Goal: Communication & Community: Answer question/provide support

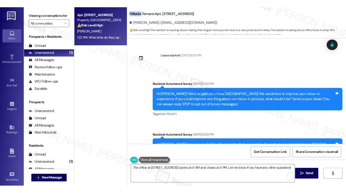
scroll to position [626, 0]
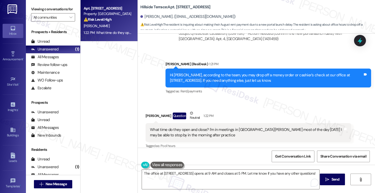
click at [210, 127] on div "What time do they open and close? I'm in meetings in [GEOGRAPHIC_DATA][PERSON_N…" at bounding box center [246, 132] width 193 height 11
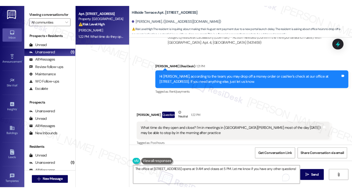
scroll to position [638, 0]
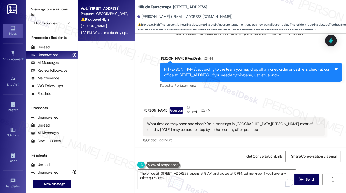
click at [33, 12] on label "Viewing conversations for" at bounding box center [51, 12] width 41 height 14
click at [206, 26] on span "⚠️ Risk Level: High : The resident is inquiring about making their August rent …" at bounding box center [242, 27] width 209 height 11
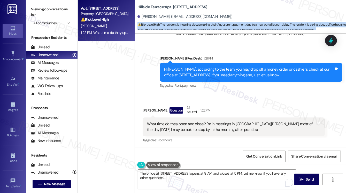
click at [206, 26] on span "⚠️ Risk Level: High : The resident is inquiring about making their August rent …" at bounding box center [242, 27] width 209 height 11
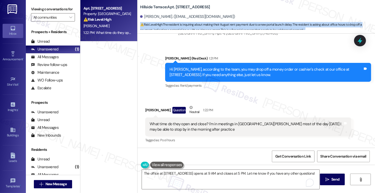
scroll to position [626, 0]
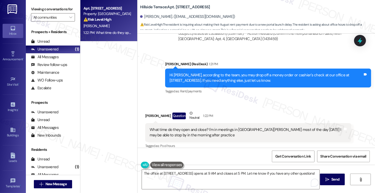
click at [264, 19] on div "[PERSON_NAME]. ([EMAIL_ADDRESS][DOMAIN_NAME])" at bounding box center [257, 17] width 235 height 10
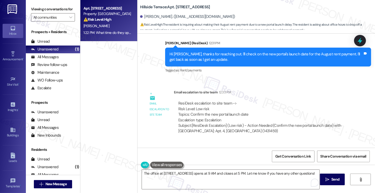
scroll to position [549, 0]
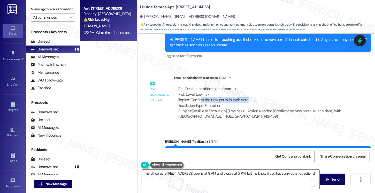
drag, startPoint x: 199, startPoint y: 95, endPoint x: 254, endPoint y: 96, distance: 54.9
click at [254, 96] on div "ResiDesk escalation to site team -> Risk Level: Low risk Topics: Confirm the ne…" at bounding box center [263, 97] width 169 height 22
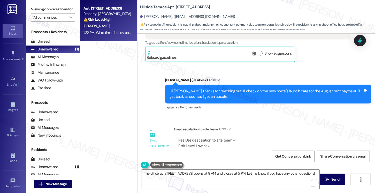
scroll to position [368, 0]
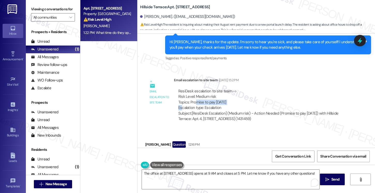
drag, startPoint x: 193, startPoint y: 97, endPoint x: 281, endPoint y: 96, distance: 88.5
click at [281, 96] on div "ResiDesk escalation to site team -> Risk Level: Medium risk Topics: Promise to …" at bounding box center [263, 99] width 169 height 22
click at [35, 13] on label "Viewing conversations for" at bounding box center [53, 9] width 44 height 8
click at [31, 9] on label "Viewing conversations for" at bounding box center [53, 9] width 44 height 8
click at [34, 10] on label "Viewing conversations for" at bounding box center [53, 9] width 44 height 8
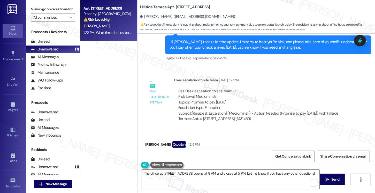
click at [32, 7] on label "Viewing conversations for" at bounding box center [53, 9] width 44 height 8
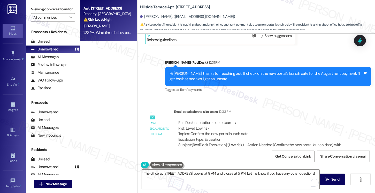
scroll to position [523, 0]
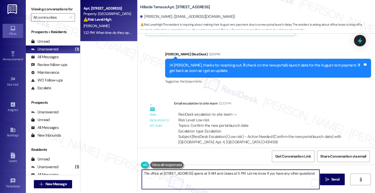
click at [169, 173] on textarea "The office at [STREET_ADDRESS] opens at 9 AM and closes at 5 PM. Let me know if…" at bounding box center [231, 179] width 178 height 19
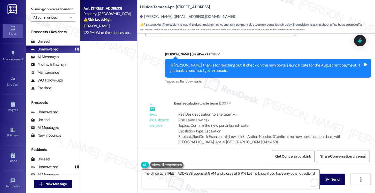
click at [36, 5] on div "Viewing conversations for All communities " at bounding box center [53, 13] width 54 height 27
click at [33, 9] on label "Viewing conversations for" at bounding box center [53, 9] width 44 height 8
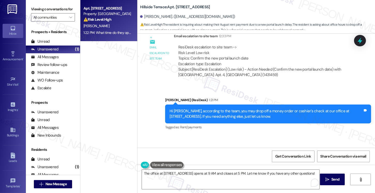
scroll to position [627, 0]
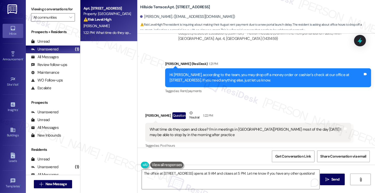
click at [186, 127] on div "What time do they open and close? I'm in meetings in [GEOGRAPHIC_DATA][PERSON_N…" at bounding box center [247, 132] width 194 height 11
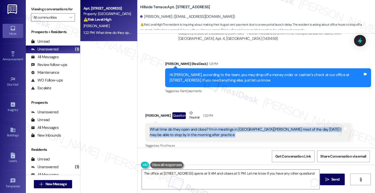
click at [283, 127] on div "What time do they open and close? I'm in meetings in [GEOGRAPHIC_DATA][PERSON_N…" at bounding box center [247, 132] width 194 height 11
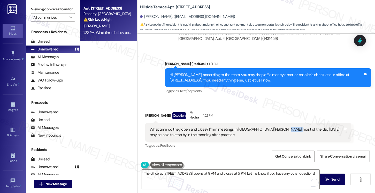
click at [283, 127] on div "What time do they open and close? I'm in meetings in [GEOGRAPHIC_DATA][PERSON_N…" at bounding box center [247, 132] width 194 height 11
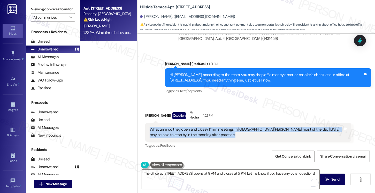
click at [283, 127] on div "What time do they open and close? I'm in meetings in [GEOGRAPHIC_DATA][PERSON_N…" at bounding box center [247, 132] width 194 height 11
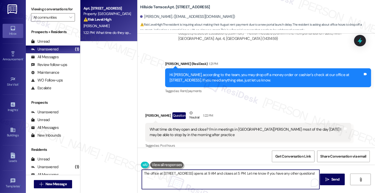
click at [209, 173] on textarea "The office at [STREET_ADDRESS] opens at 9 AM and closes at 5 PM. Let me know if…" at bounding box center [231, 179] width 178 height 19
click at [195, 176] on textarea "The office at [STREET_ADDRESS] opens at 9 AM and closes at 5 PM. Let me know if…" at bounding box center [231, 179] width 178 height 19
drag, startPoint x: 232, startPoint y: 172, endPoint x: 275, endPoint y: 176, distance: 42.8
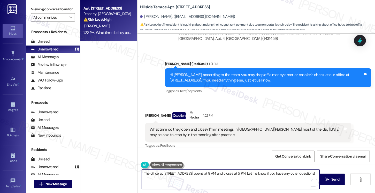
click at [275, 176] on textarea "The office at [STREET_ADDRESS] opens at 9 AM and closes at 5 PM. Let me know if…" at bounding box center [231, 179] width 178 height 19
click at [317, 173] on textarea "The office at [STREET_ADDRESS] opens at 9 AM and closes at 5 PM. Let me know if…" at bounding box center [231, 179] width 178 height 19
drag, startPoint x: 155, startPoint y: 174, endPoint x: 191, endPoint y: 175, distance: 36.0
click at [191, 175] on textarea "The office at [STREET_ADDRESS] opens at 9 AM and closes at 5 PM. Let me know if…" at bounding box center [231, 179] width 178 height 19
type textarea "The office opens at 9 AM and closes at 5 PM. Let me know if you have any other …"
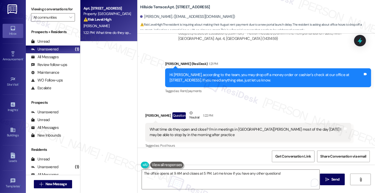
click at [140, 3] on div "Hillside Terrace: Apt. 4, 1 Hillside Terrace [PERSON_NAME]. ([EMAIL_ADDRESS][DO…" at bounding box center [257, 15] width 235 height 28
copy b "Hillside"
click at [240, 127] on div "What time do they open and close? I'm in meetings in [GEOGRAPHIC_DATA][PERSON_N…" at bounding box center [247, 132] width 194 height 11
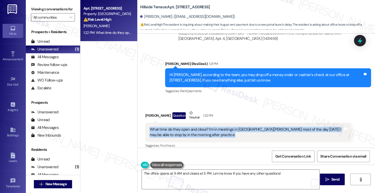
click at [240, 127] on div "What time do they open and close? I'm in meetings in [GEOGRAPHIC_DATA][PERSON_N…" at bounding box center [247, 132] width 194 height 11
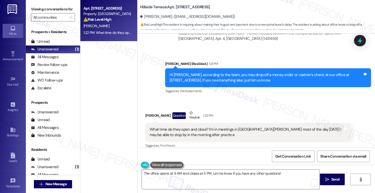
click at [143, 6] on b "Hillside Terrace: Apt. [STREET_ADDRESS]" at bounding box center [175, 6] width 70 height 5
copy b "Hillside"
click at [39, 11] on label "Viewing conversations for" at bounding box center [53, 9] width 44 height 8
click at [35, 8] on label "Viewing conversations for" at bounding box center [53, 9] width 44 height 8
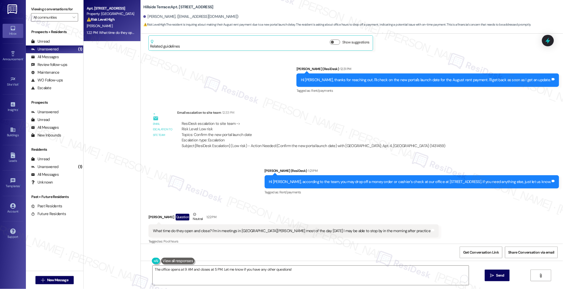
scroll to position [431, 0]
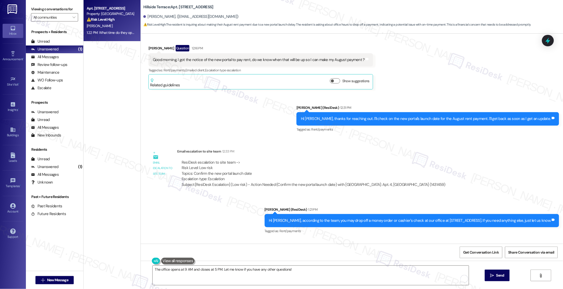
click at [43, 4] on div "Viewing conversations for All communities " at bounding box center [54, 13] width 57 height 27
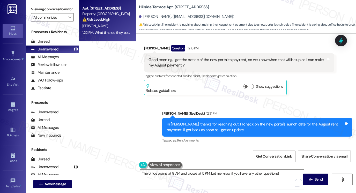
scroll to position [475, 0]
